Goal: Navigation & Orientation: Find specific page/section

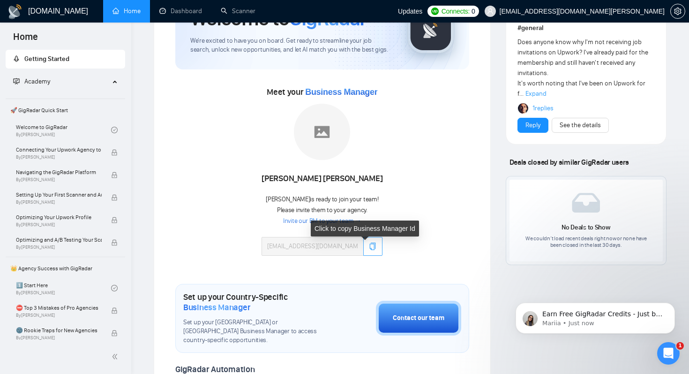
scroll to position [69, 0]
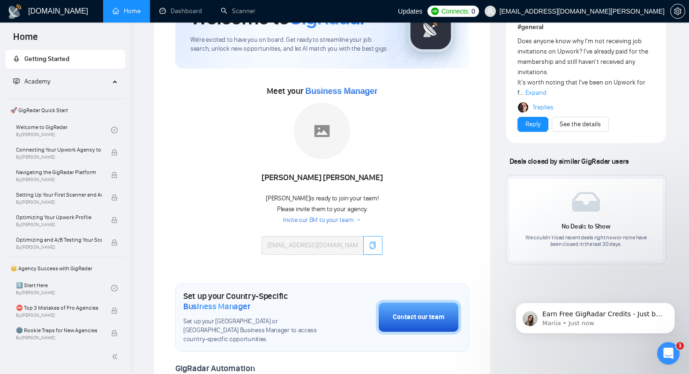
click at [367, 256] on div "Naomi Vanya Dewinta Naomi is ready to join your team! Please invite them to you…" at bounding box center [322, 183] width 121 height 161
click at [369, 247] on icon "copy" at bounding box center [372, 244] width 7 height 7
click at [341, 219] on link "Invite our BM to your team →" at bounding box center [322, 220] width 78 height 9
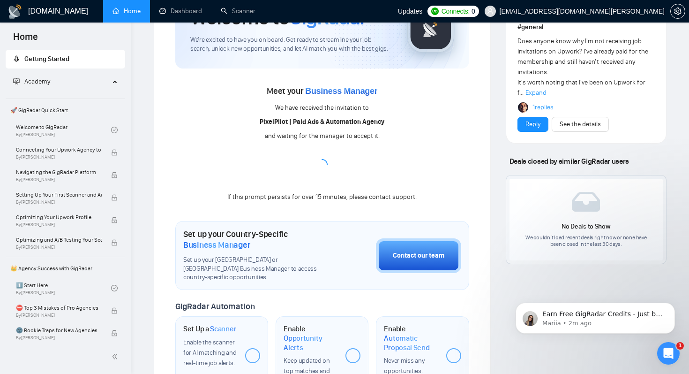
scroll to position [87, 0]
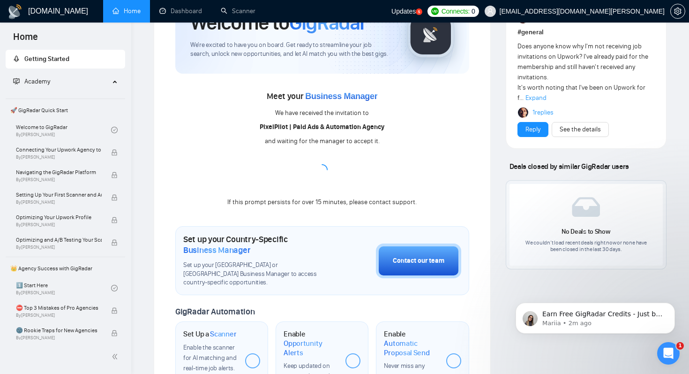
scroll to position [66, 0]
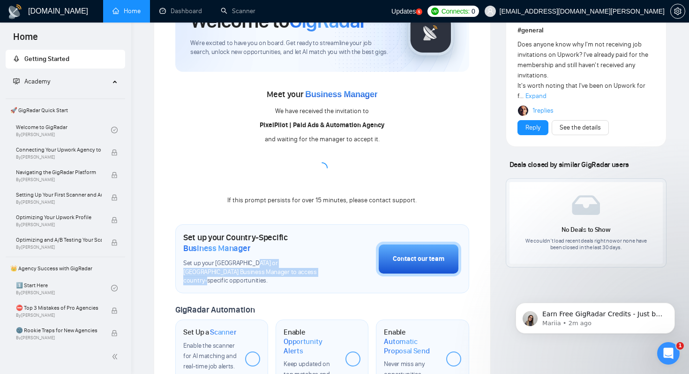
drag, startPoint x: 250, startPoint y: 265, endPoint x: 277, endPoint y: 270, distance: 27.1
click at [277, 270] on span "Set up your [GEOGRAPHIC_DATA] or [GEOGRAPHIC_DATA] Business Manager to access c…" at bounding box center [256, 272] width 146 height 27
click at [288, 267] on span "Set up your [GEOGRAPHIC_DATA] or [GEOGRAPHIC_DATA] Business Manager to access c…" at bounding box center [256, 272] width 146 height 27
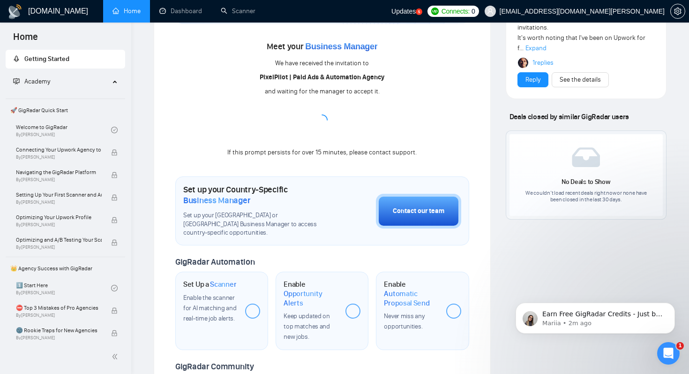
scroll to position [113, 0]
click at [667, 352] on icon "Open Intercom Messenger" at bounding box center [668, 352] width 15 height 15
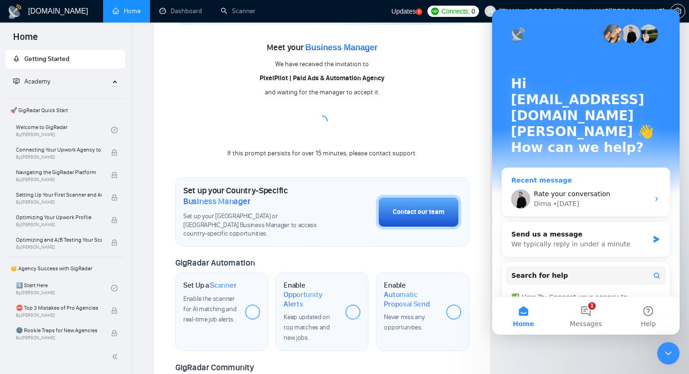
scroll to position [58, 0]
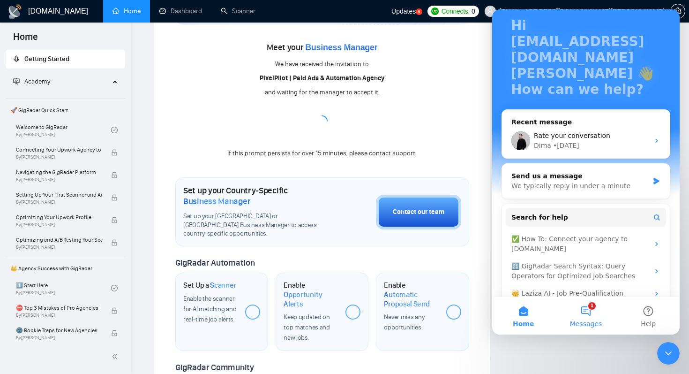
click at [592, 313] on button "1 Messages" at bounding box center [585, 315] width 62 height 37
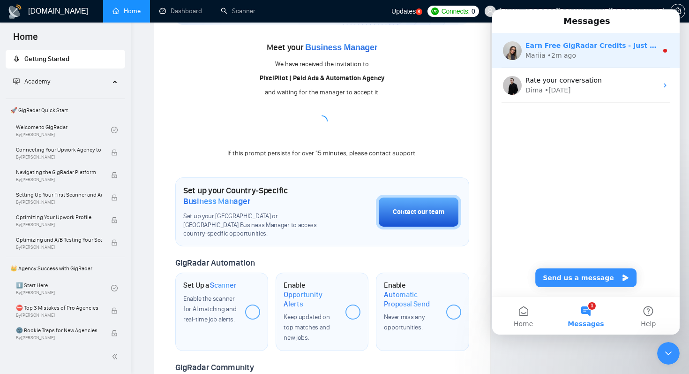
click at [627, 55] on div "Mariia • 2m ago" at bounding box center [591, 56] width 132 height 10
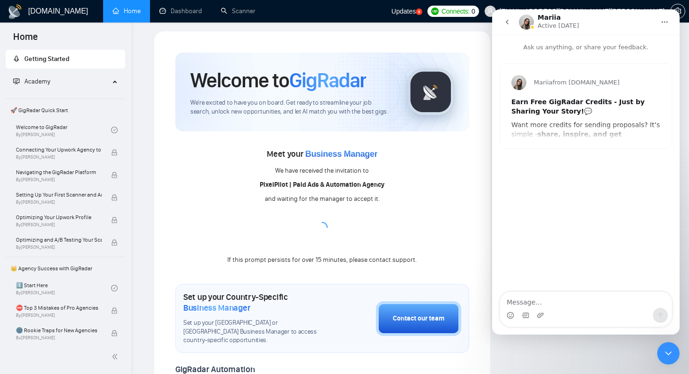
scroll to position [0, 0]
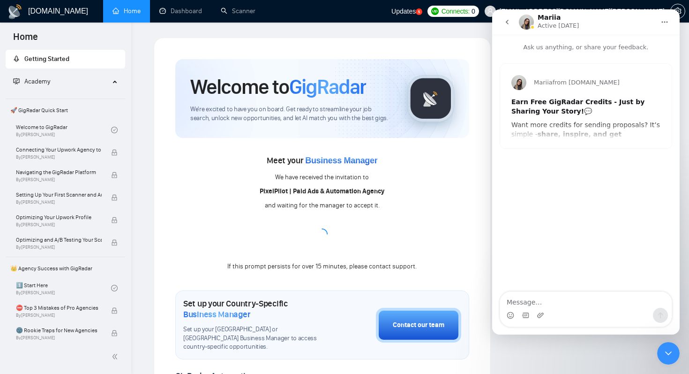
click at [509, 21] on icon "go back" at bounding box center [506, 21] width 7 height 7
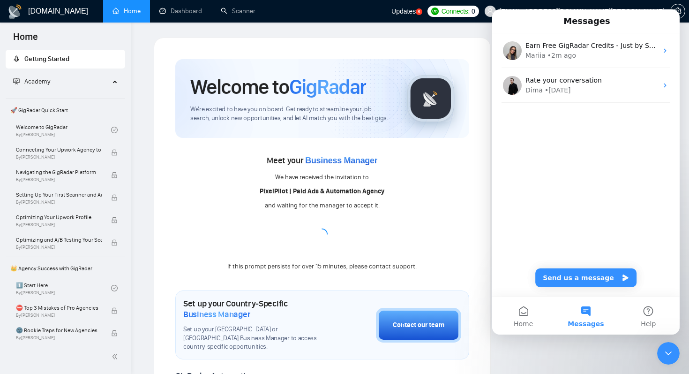
click at [672, 354] on icon "Close Intercom Messenger" at bounding box center [668, 352] width 11 height 11
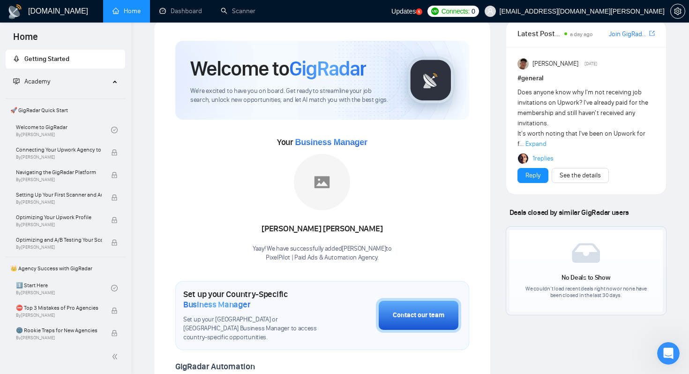
scroll to position [13, 0]
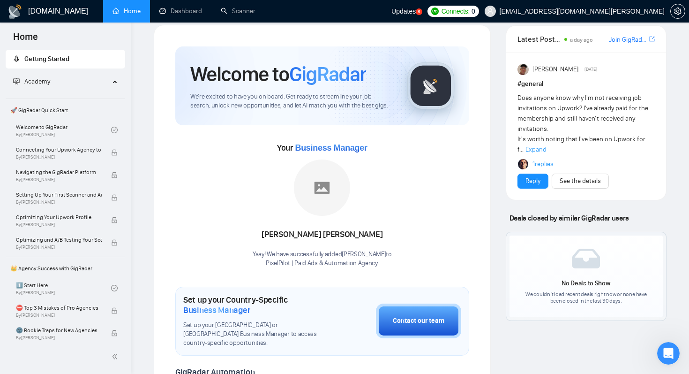
click at [291, 235] on div "Naomi Vanya Dewinta" at bounding box center [322, 234] width 139 height 16
click at [312, 236] on div "Naomi Vanya Dewinta" at bounding box center [322, 234] width 139 height 16
drag, startPoint x: 277, startPoint y: 236, endPoint x: 375, endPoint y: 235, distance: 98.4
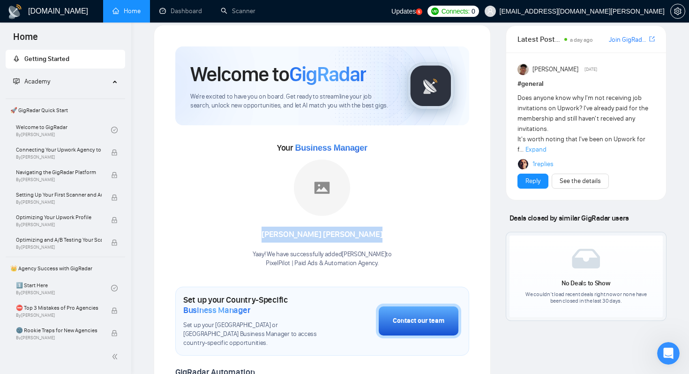
click at [375, 235] on div "Naomi Vanya Dewinta" at bounding box center [322, 234] width 139 height 16
click at [498, 116] on div "Latest Posts from the GigRadar Community a day ago Join GigRadar Slack Communit…" at bounding box center [586, 362] width 176 height 674
click at [677, 15] on icon "setting" at bounding box center [677, 10] width 7 height 7
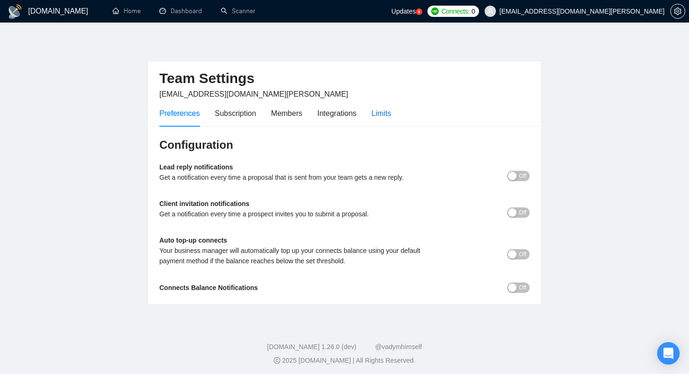
click at [382, 112] on div "Limits" at bounding box center [382, 113] width 20 height 12
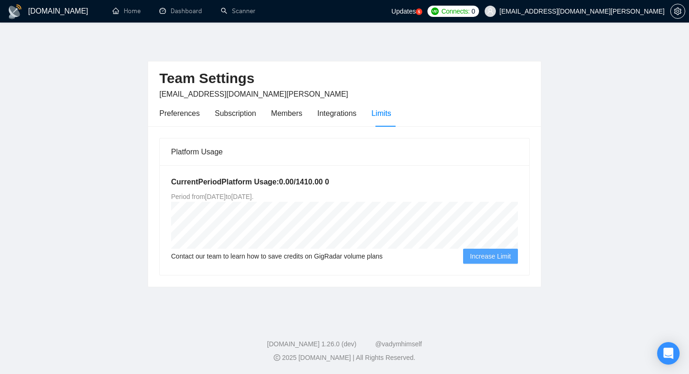
click at [587, 170] on main "Team Settings [EMAIL_ADDRESS][DOMAIN_NAME][PERSON_NAME] Preferences Subscriptio…" at bounding box center [344, 169] width 659 height 264
